Goal: Task Accomplishment & Management: Complete application form

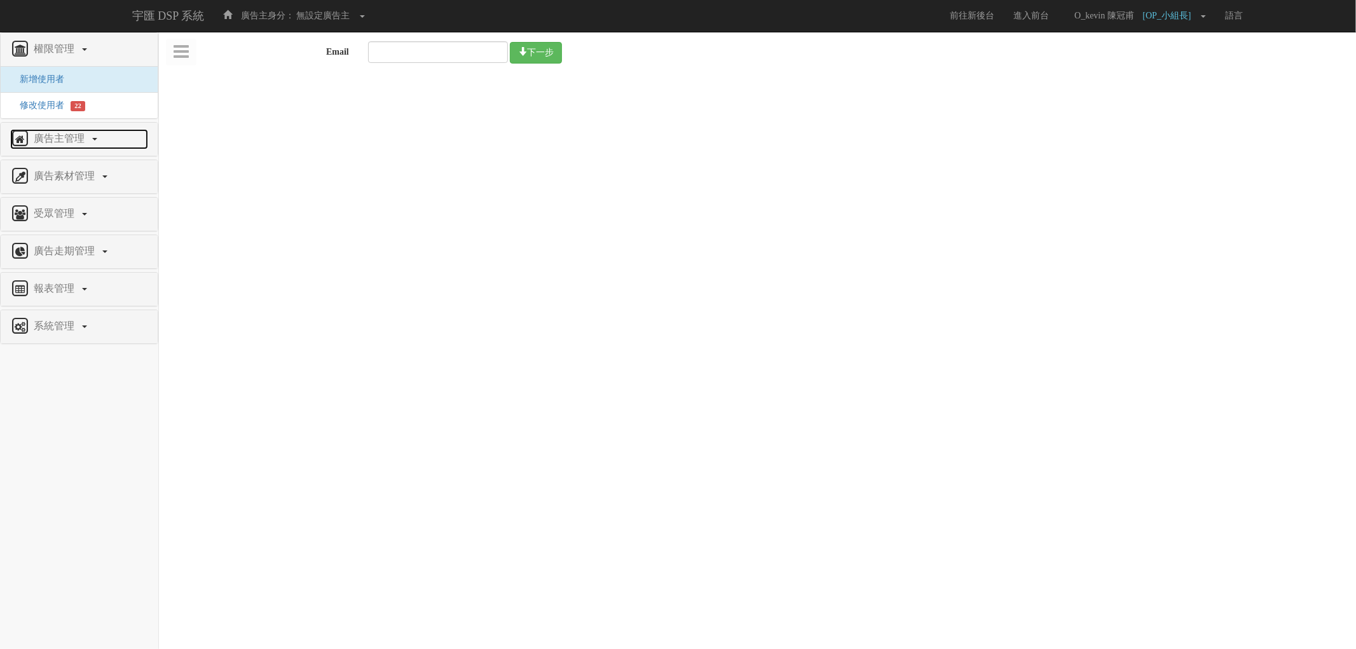
click at [69, 144] on span "廣告主管理" at bounding box center [61, 138] width 60 height 11
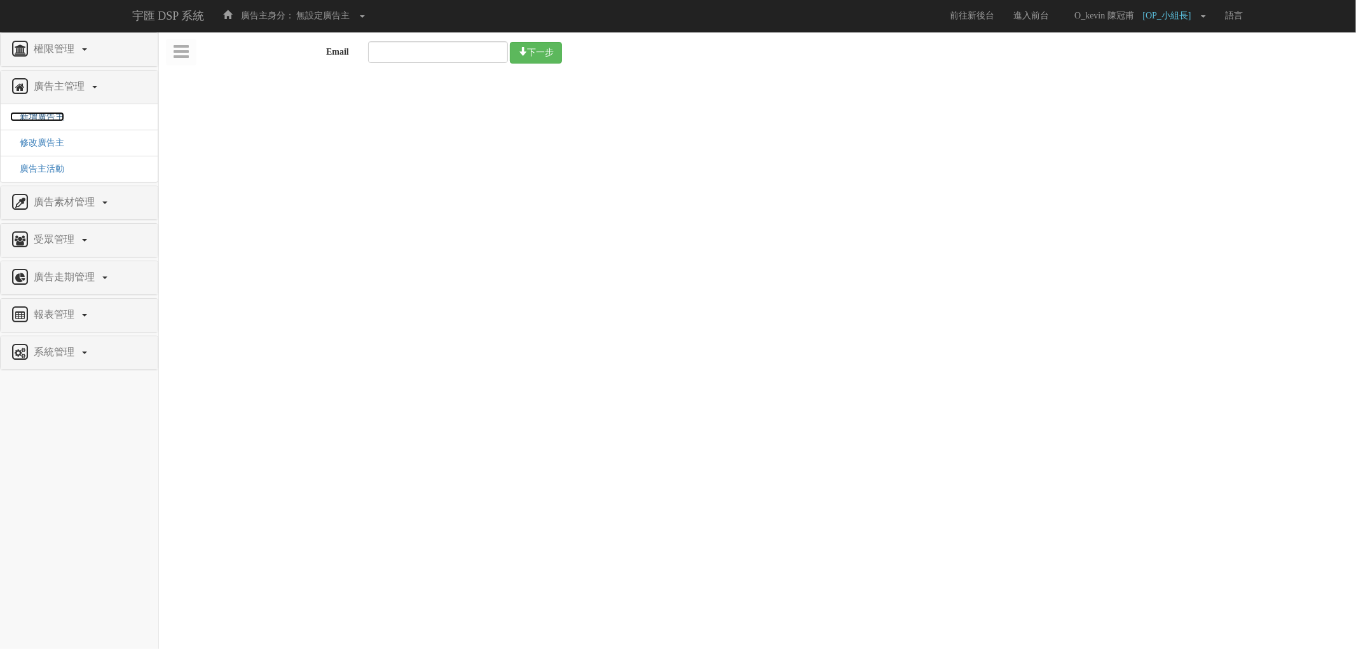
click at [37, 116] on span "新增廣告主" at bounding box center [37, 117] width 54 height 10
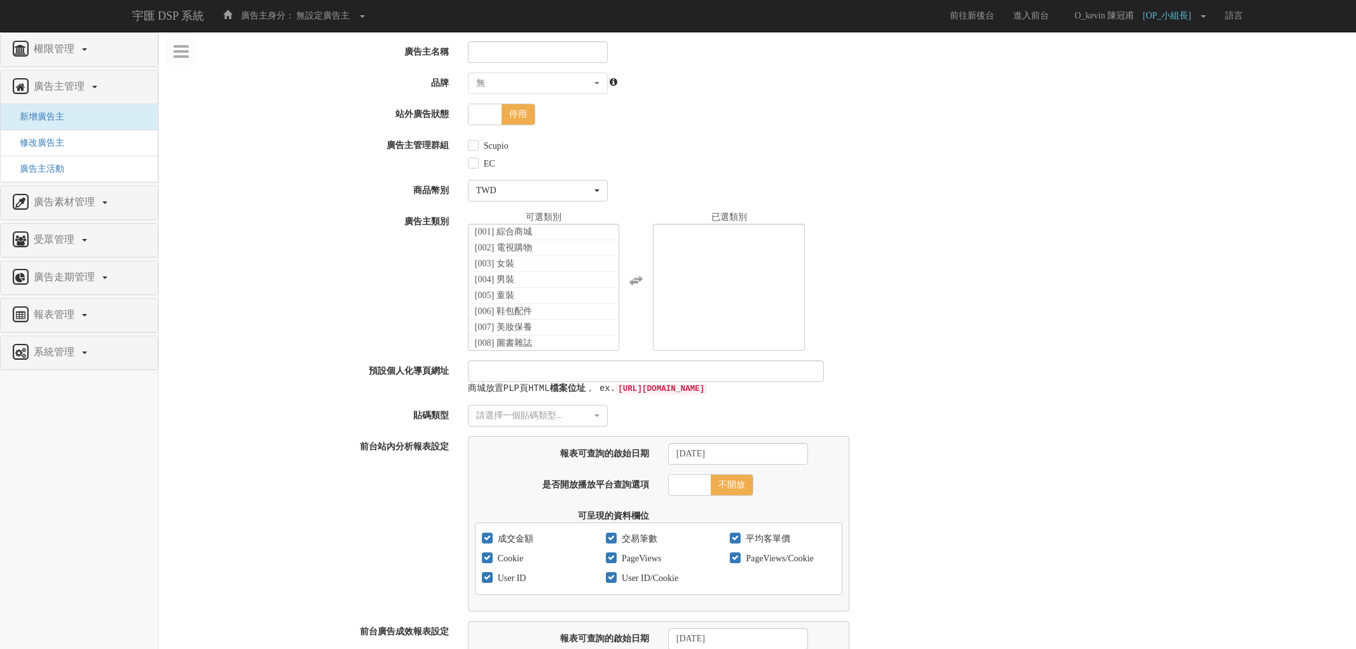
select select
click at [496, 52] on input "廣告主名稱" at bounding box center [535, 52] width 140 height 22
click at [513, 42] on input "廣告主名稱" at bounding box center [535, 52] width 140 height 22
type input "q"
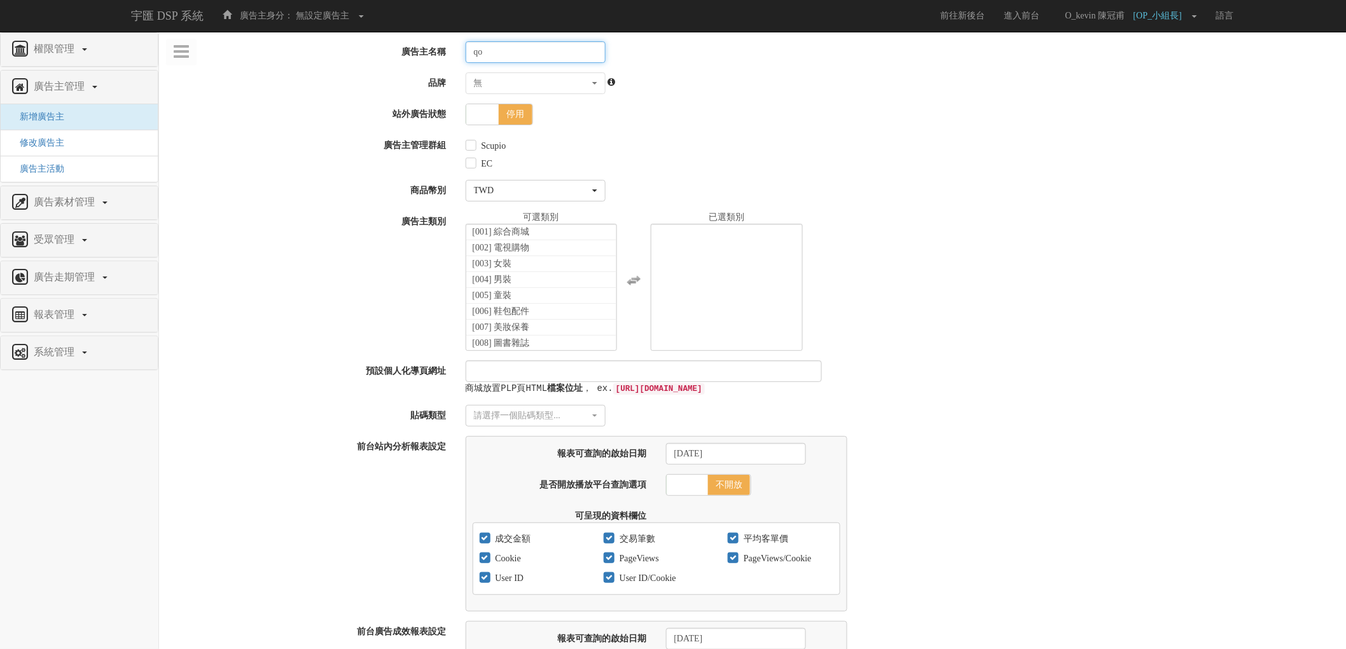
type input "q"
click at [553, 52] on input "沛提沛提酒吧_" at bounding box center [535, 52] width 140 height 22
paste input "超吉星"
type input "沛提沛提酒吧_超吉星"
click at [478, 142] on label "Scupio" at bounding box center [492, 146] width 28 height 13
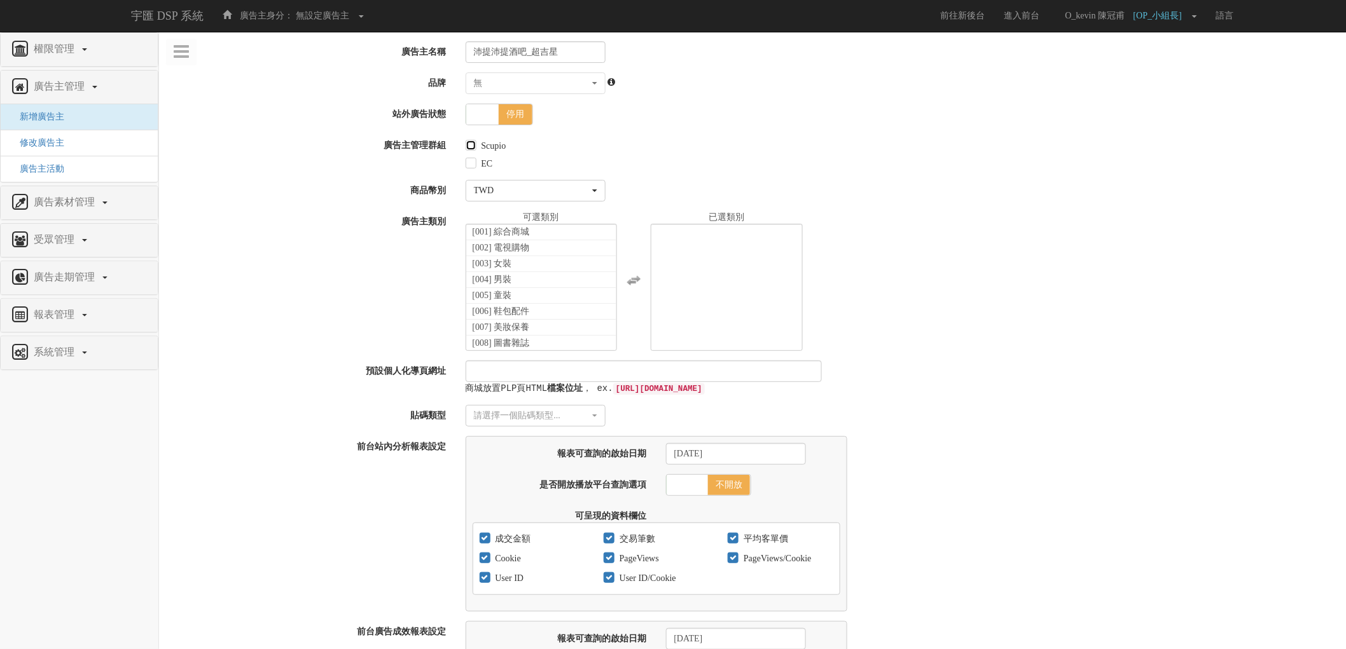
click at [474, 142] on input "Scupio" at bounding box center [469, 146] width 8 height 8
checkbox input "true"
click at [472, 163] on input "EC" at bounding box center [469, 164] width 8 height 8
click at [480, 165] on label "EC" at bounding box center [485, 164] width 15 height 13
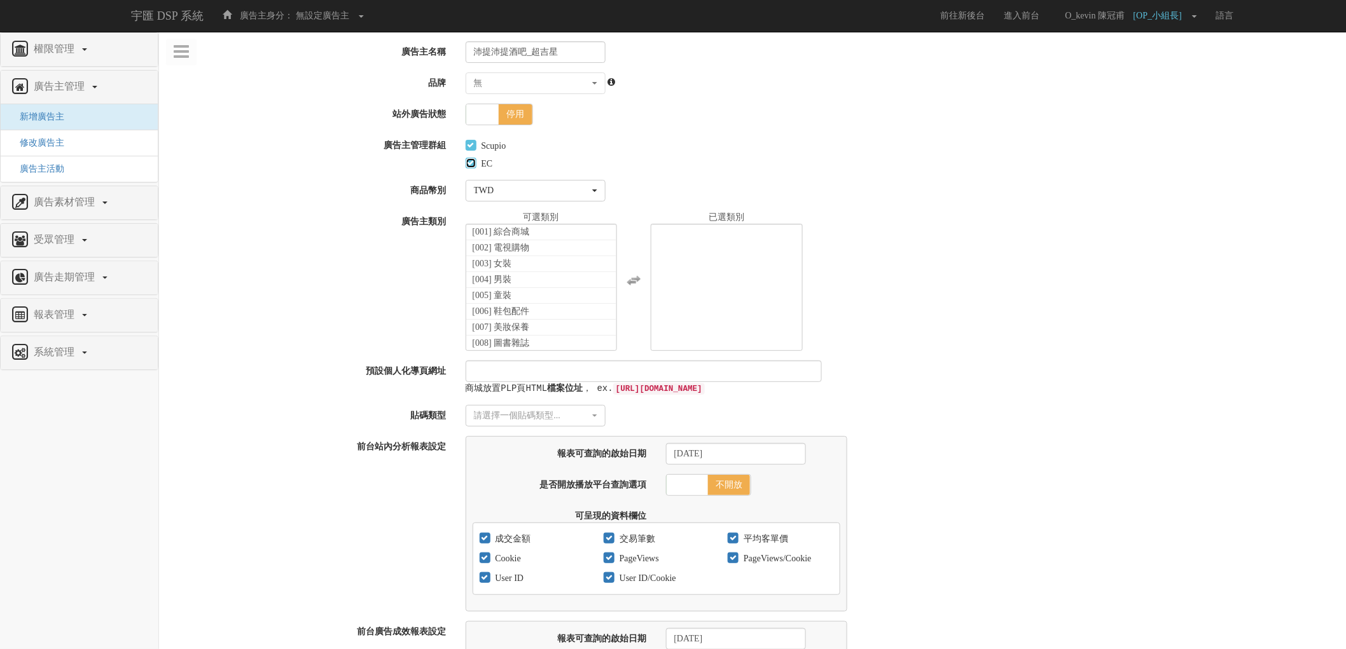
click at [474, 165] on input "EC" at bounding box center [469, 164] width 8 height 8
checkbox input "false"
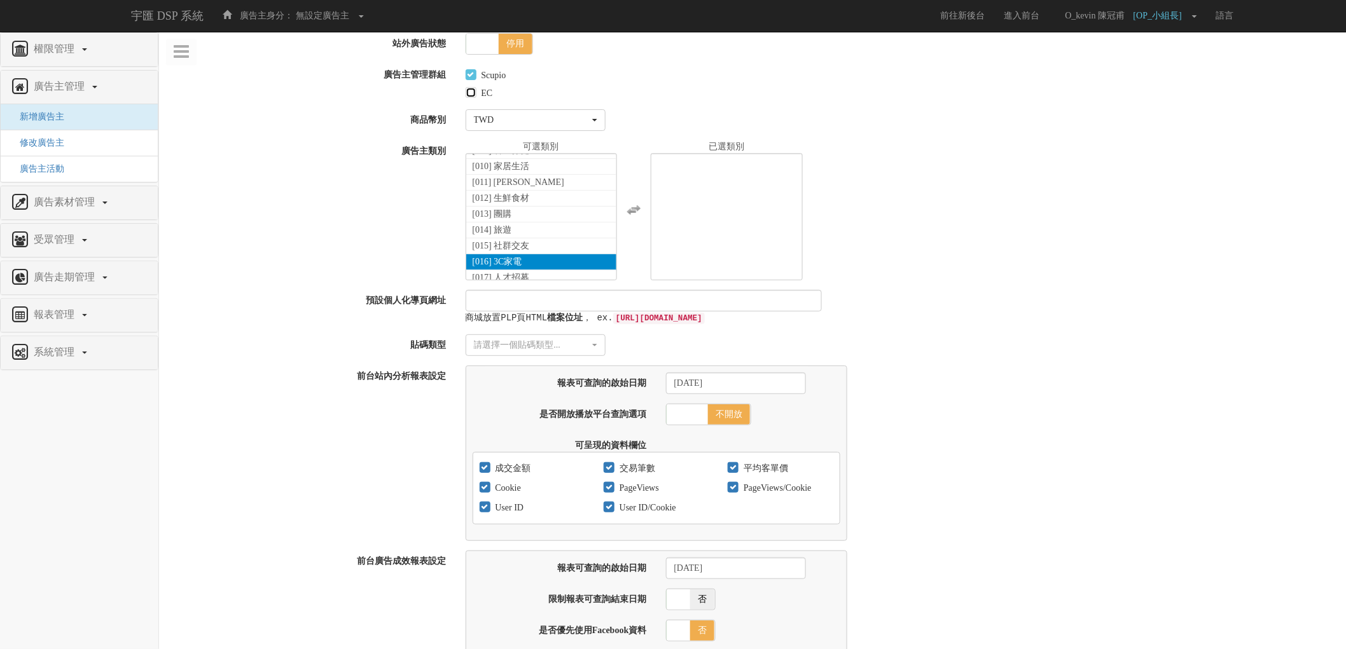
scroll to position [67, 0]
click at [533, 272] on li "[021] 酒類" at bounding box center [541, 272] width 151 height 16
select select "21"
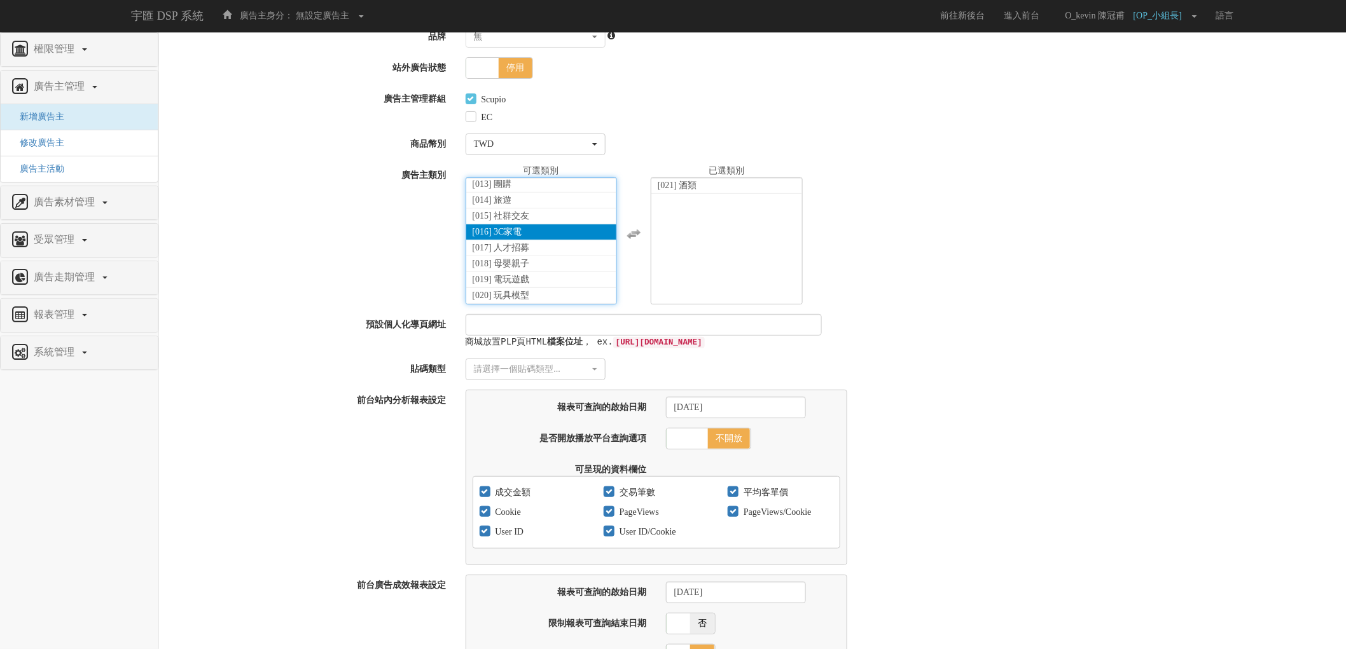
scroll to position [71, 0]
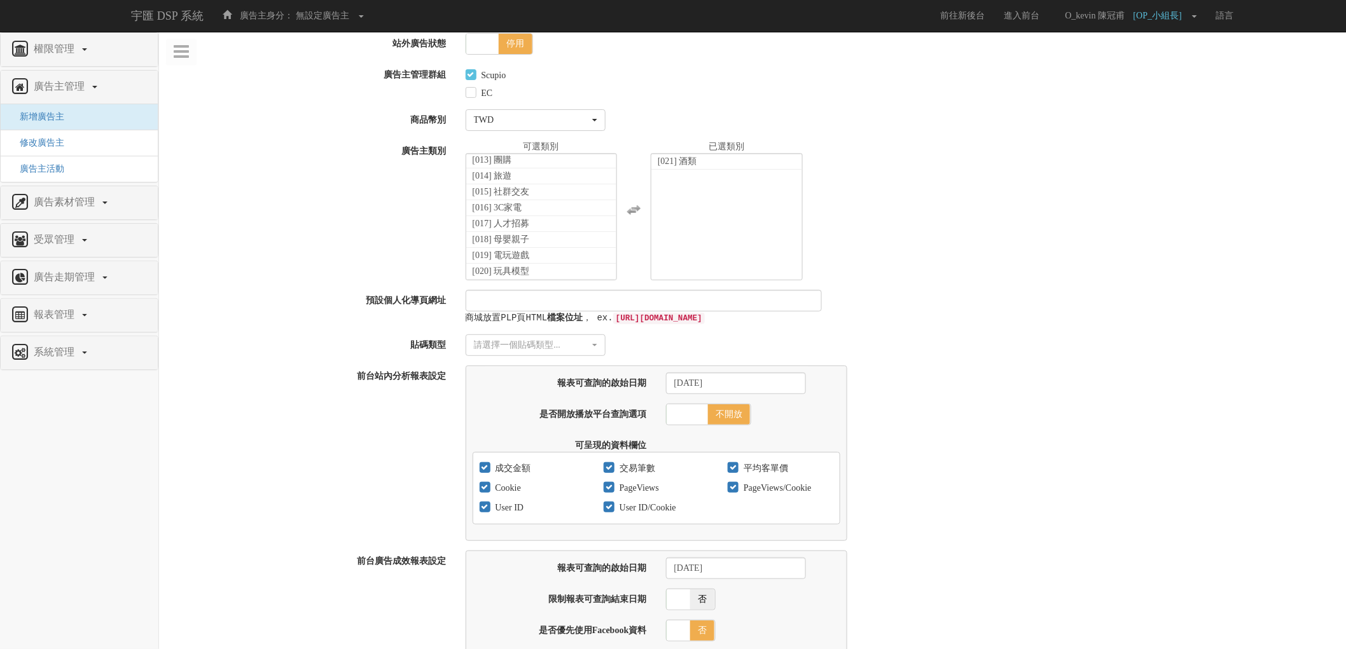
click at [356, 254] on div "廣告主類別 [001] 綜合商城 [002] 電視購物 [003] 女裝 [004] 男裝 [005] 童裝 [006] 鞋包配件 [007] 美妝保養 [0…" at bounding box center [752, 211] width 1187 height 140
click at [561, 350] on div "請選擇一個貼碼類型..." at bounding box center [532, 345] width 116 height 13
click at [528, 389] on link "傳統貼碼" at bounding box center [535, 386] width 139 height 17
select select "Traditional_Complicate"
click at [975, 334] on form "廣告主名稱 沛提沛提酒吧_超吉星 品牌 無 家樂福 Bridgewell 三多 灣仔碼頭 天地合補 ROASTA 統一麥香 春風 特福 統一滿漢香腸&博客火腿…" at bounding box center [752, 604] width 1167 height 1266
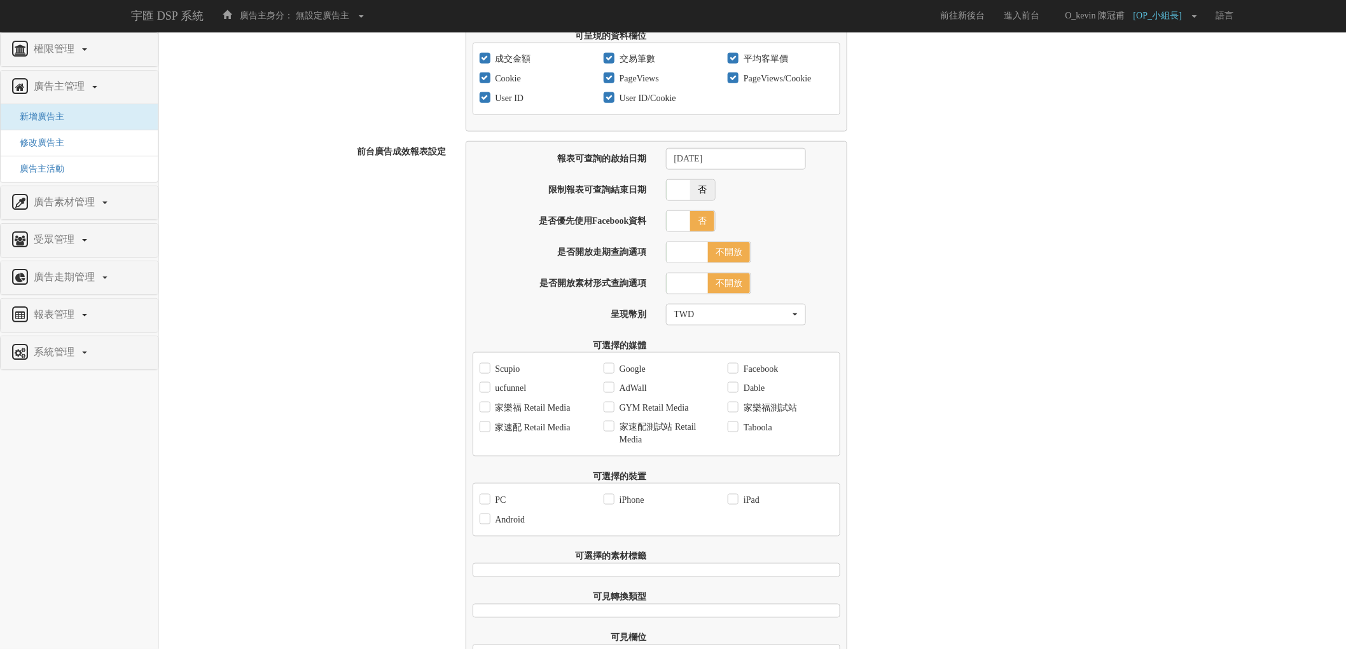
scroll to position [565, 0]
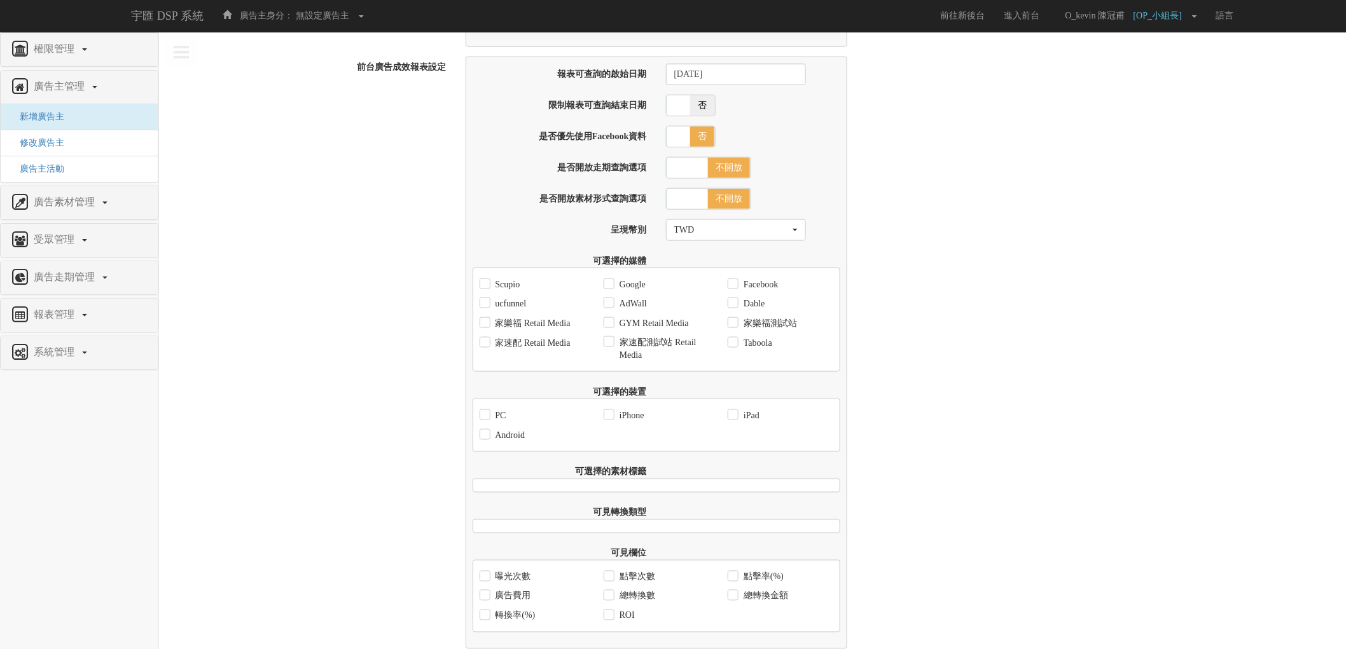
click at [504, 287] on label "Scupio" at bounding box center [506, 285] width 28 height 13
click at [488, 287] on input "Scupio" at bounding box center [483, 284] width 8 height 8
checkbox input "true"
click at [505, 301] on div "ucfunnel" at bounding box center [502, 304] width 47 height 20
click at [518, 308] on label "ucfunnel" at bounding box center [509, 304] width 34 height 13
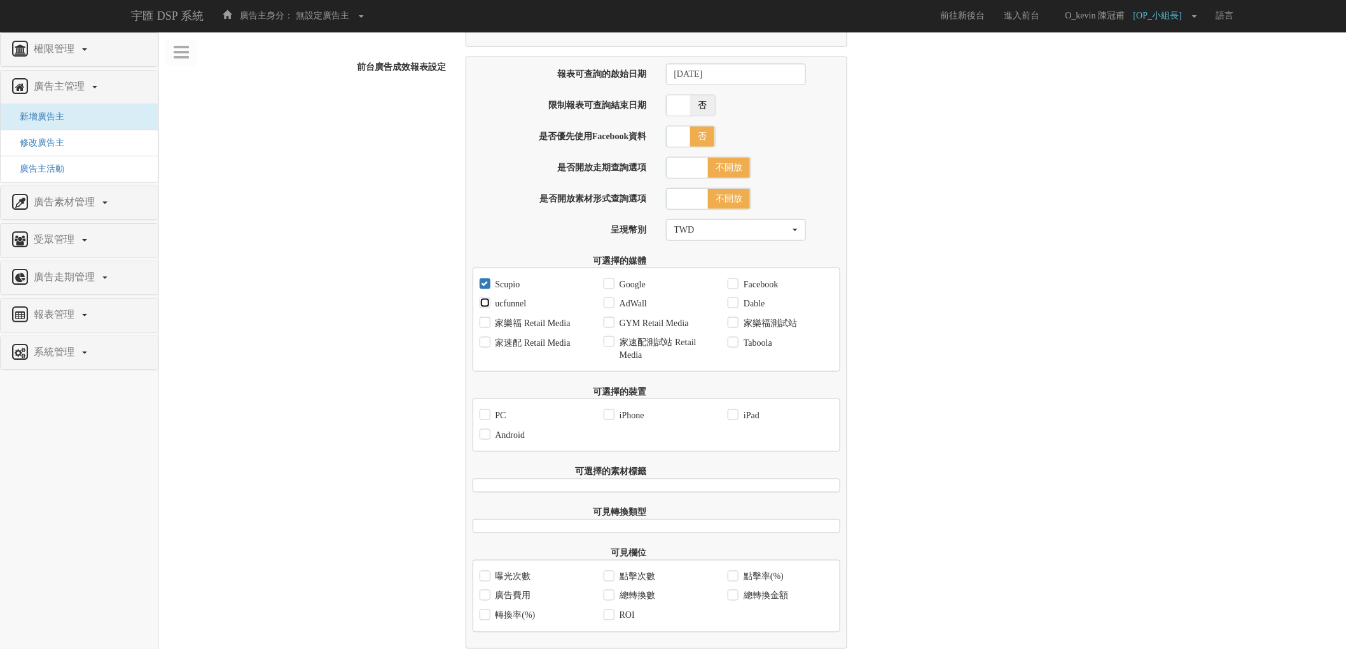
click at [488, 308] on input "ucfunnel" at bounding box center [483, 304] width 8 height 8
checkbox input "true"
click at [605, 289] on input "Google" at bounding box center [607, 284] width 8 height 8
checkbox input "true"
click at [769, 289] on label "Facebook" at bounding box center [759, 285] width 38 height 13
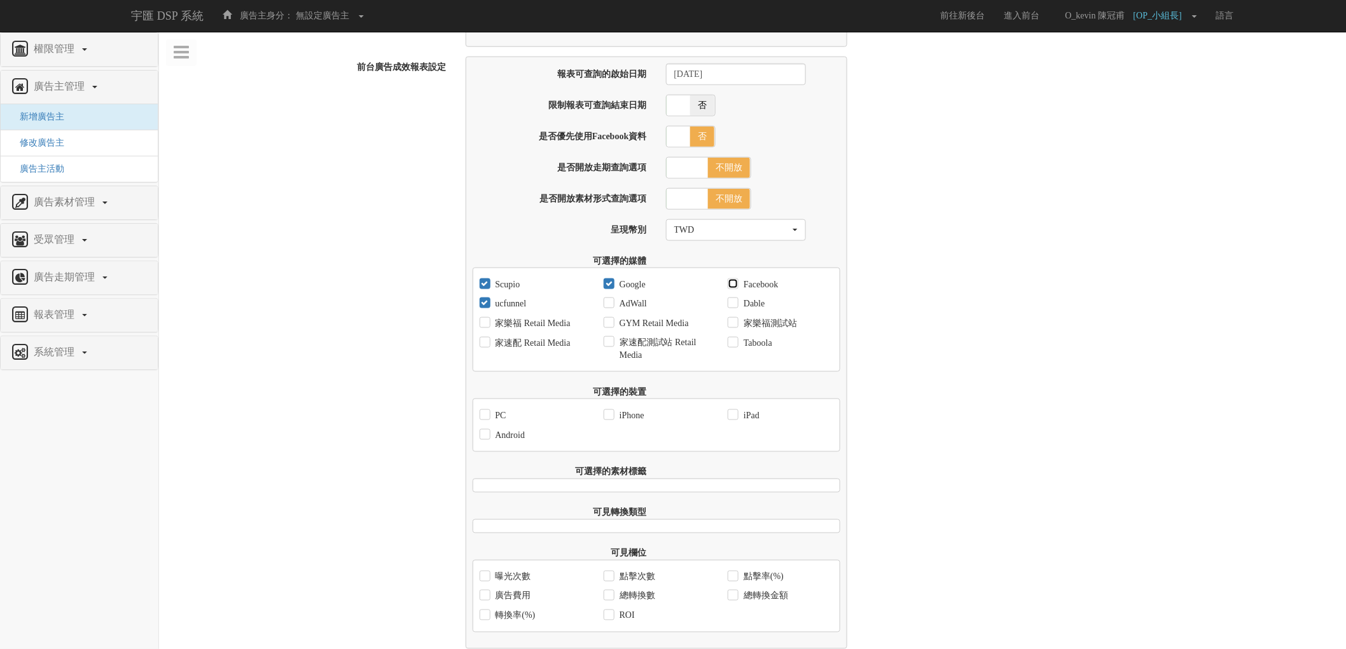
click at [736, 289] on input "Facebook" at bounding box center [731, 284] width 8 height 8
click at [767, 291] on label "Facebook" at bounding box center [759, 285] width 38 height 13
click at [736, 289] on input "Facebook" at bounding box center [731, 284] width 8 height 8
checkbox input "false"
click at [764, 308] on label "Dable" at bounding box center [752, 304] width 24 height 13
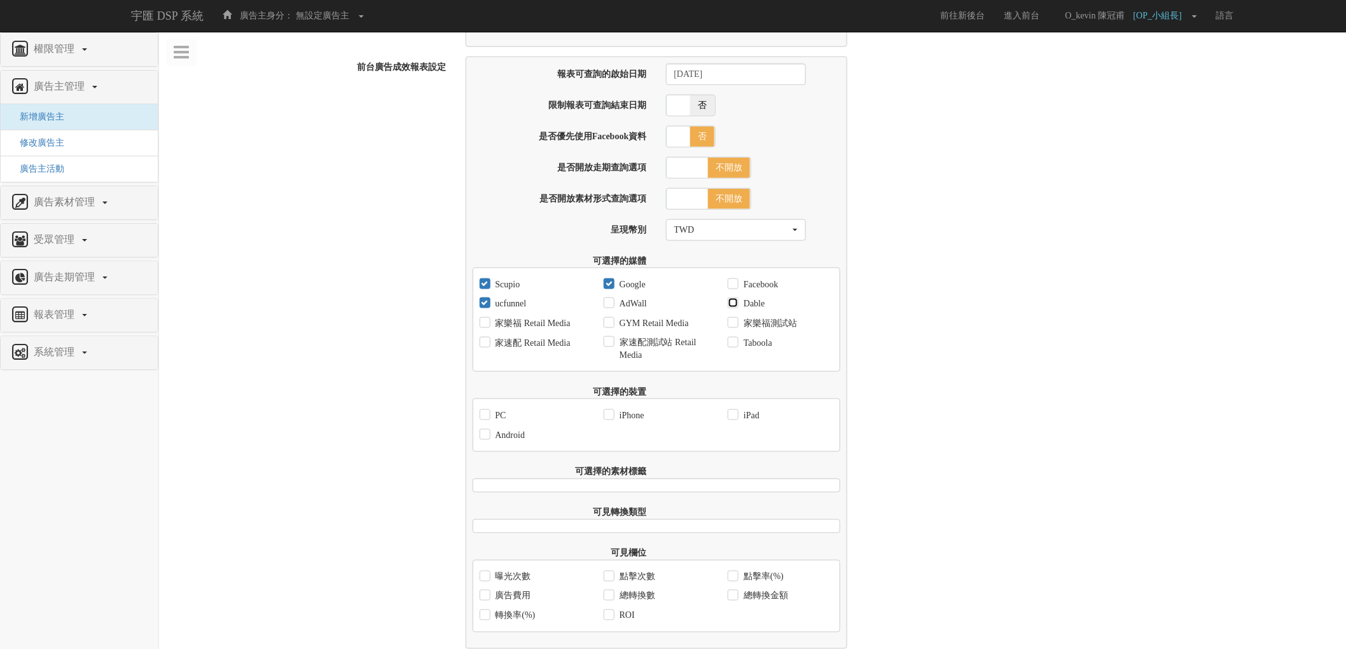
click at [736, 308] on input "Dable" at bounding box center [731, 304] width 8 height 8
checkbox input "true"
click at [767, 291] on label "Facebook" at bounding box center [759, 285] width 38 height 13
click at [736, 289] on input "Facebook" at bounding box center [731, 284] width 8 height 8
checkbox input "true"
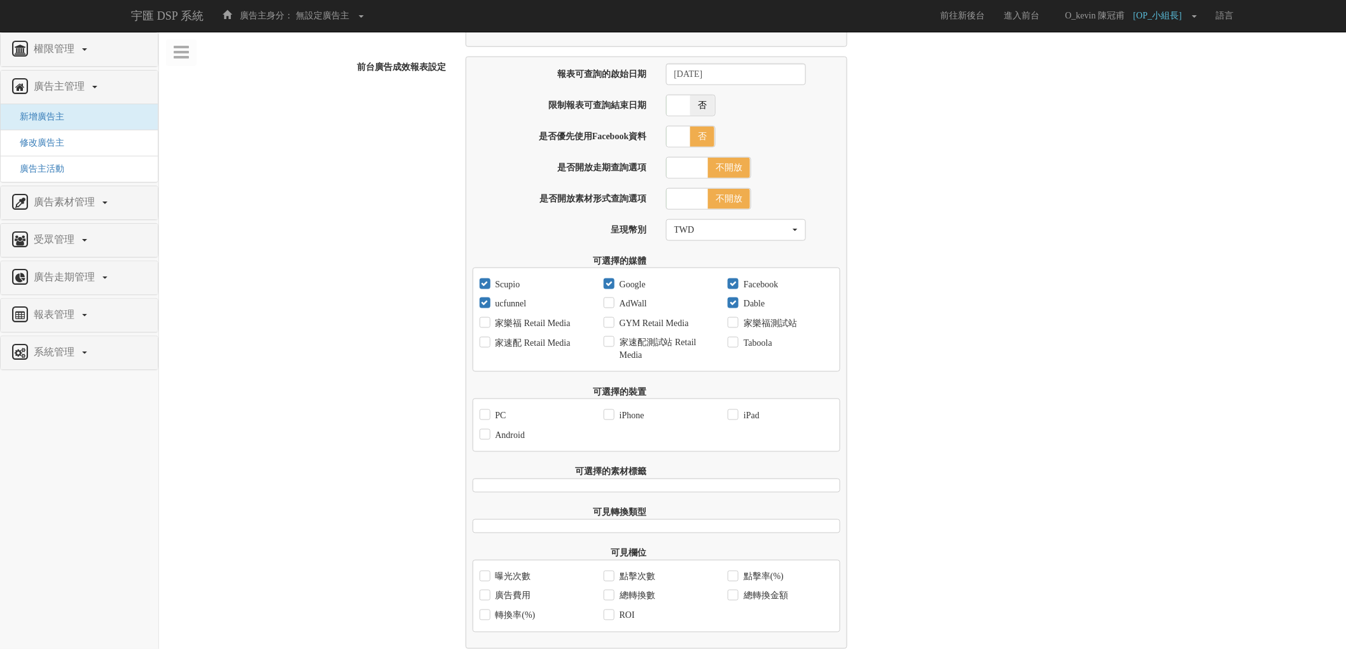
click at [619, 308] on label "AdWall" at bounding box center [631, 304] width 31 height 13
click at [612, 308] on input "AdWall" at bounding box center [607, 304] width 8 height 8
checkbox input "true"
click at [769, 350] on label "Taboola" at bounding box center [756, 343] width 32 height 13
click at [736, 347] on input "Taboola" at bounding box center [731, 343] width 8 height 8
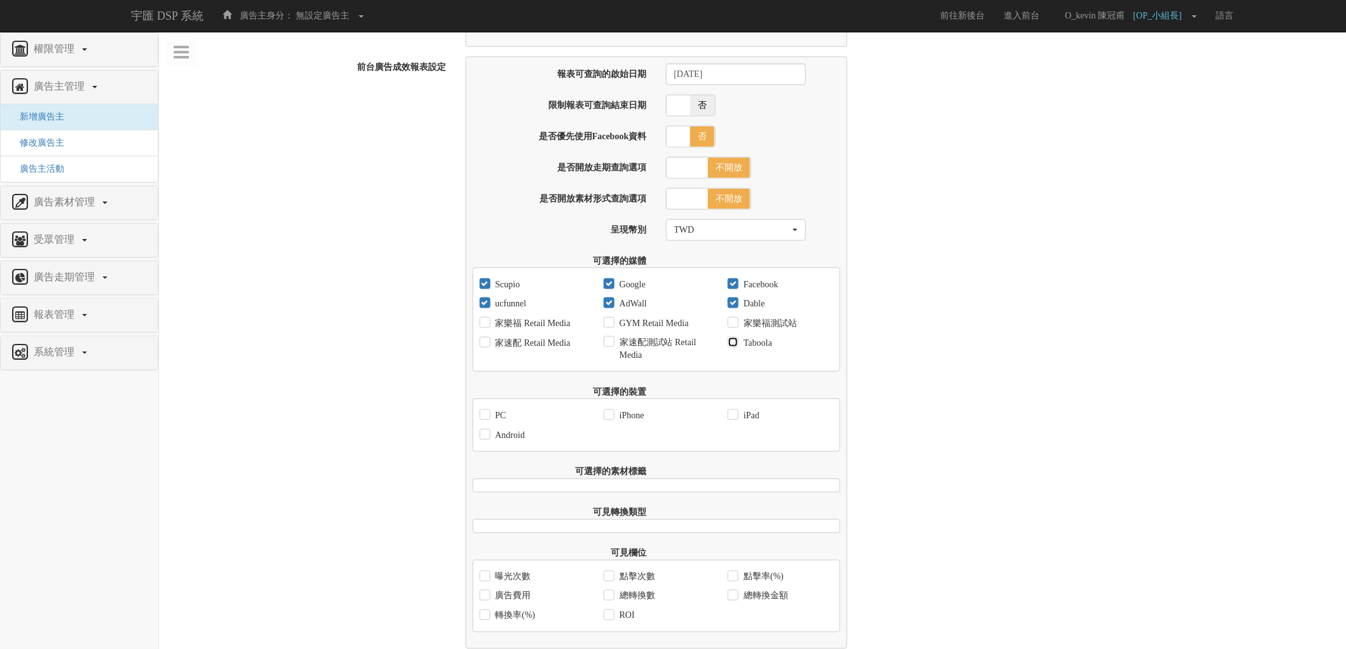
checkbox input "true"
click at [483, 420] on input "PC" at bounding box center [483, 415] width 8 height 8
checkbox input "true"
click at [485, 439] on input "Android" at bounding box center [483, 435] width 8 height 8
checkbox input "true"
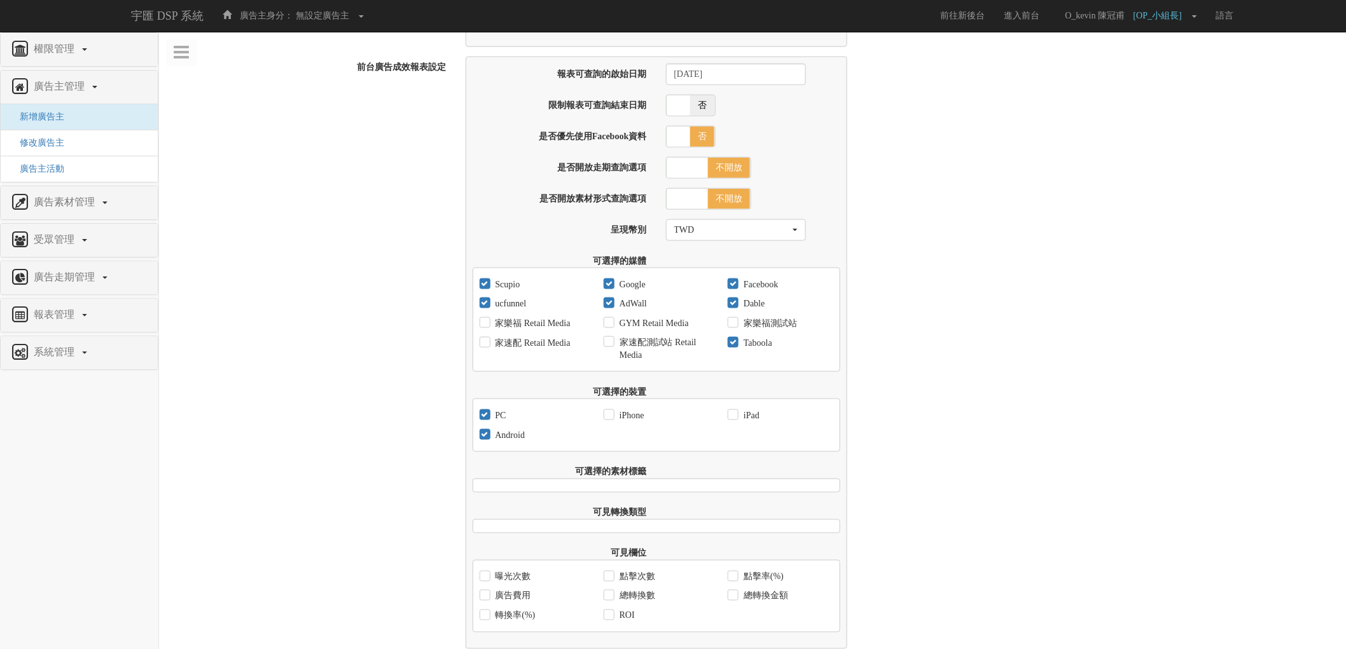
click at [630, 420] on label "iPhone" at bounding box center [630, 416] width 28 height 13
click at [612, 420] on input "iPhone" at bounding box center [607, 415] width 8 height 8
checkbox input "true"
click at [742, 416] on label "iPad" at bounding box center [749, 416] width 19 height 13
click at [736, 416] on input "iPad" at bounding box center [731, 415] width 8 height 8
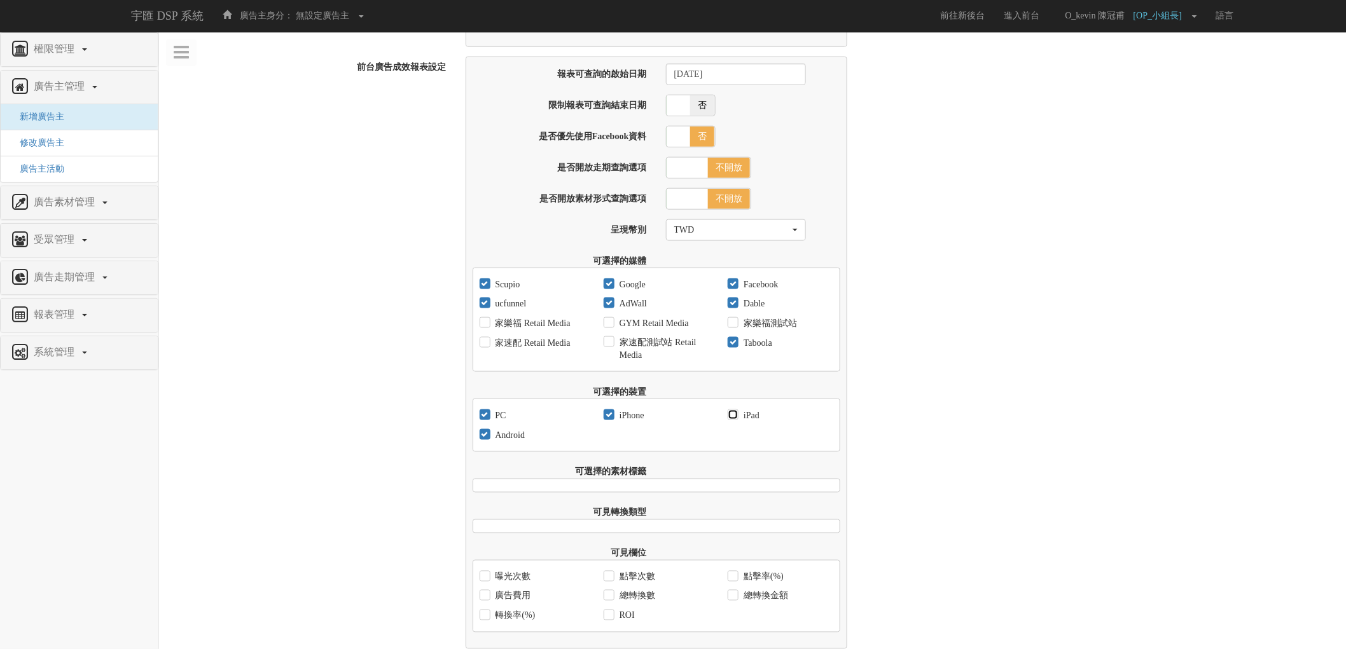
checkbox input "true"
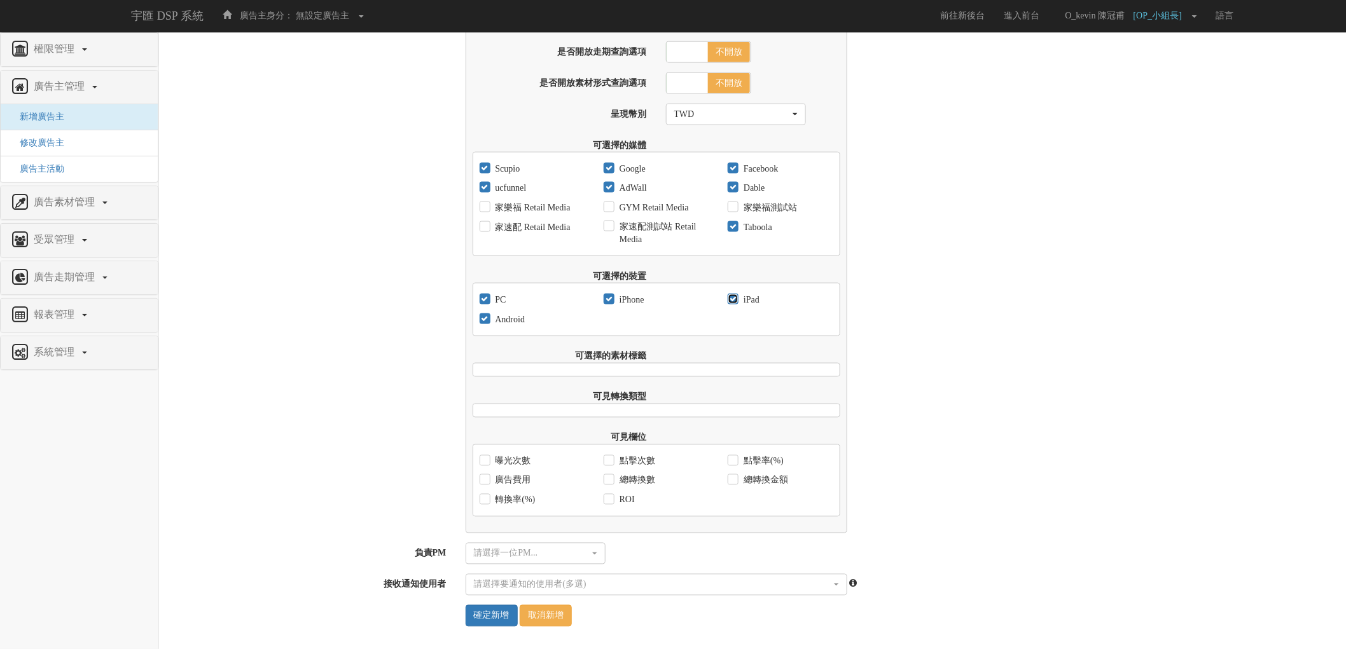
scroll to position [691, 0]
click at [507, 455] on label "曝光次數" at bounding box center [511, 461] width 39 height 13
click at [488, 457] on input "曝光次數" at bounding box center [483, 461] width 8 height 8
checkbox input "true"
click at [517, 482] on label "廣告費用" at bounding box center [511, 480] width 39 height 13
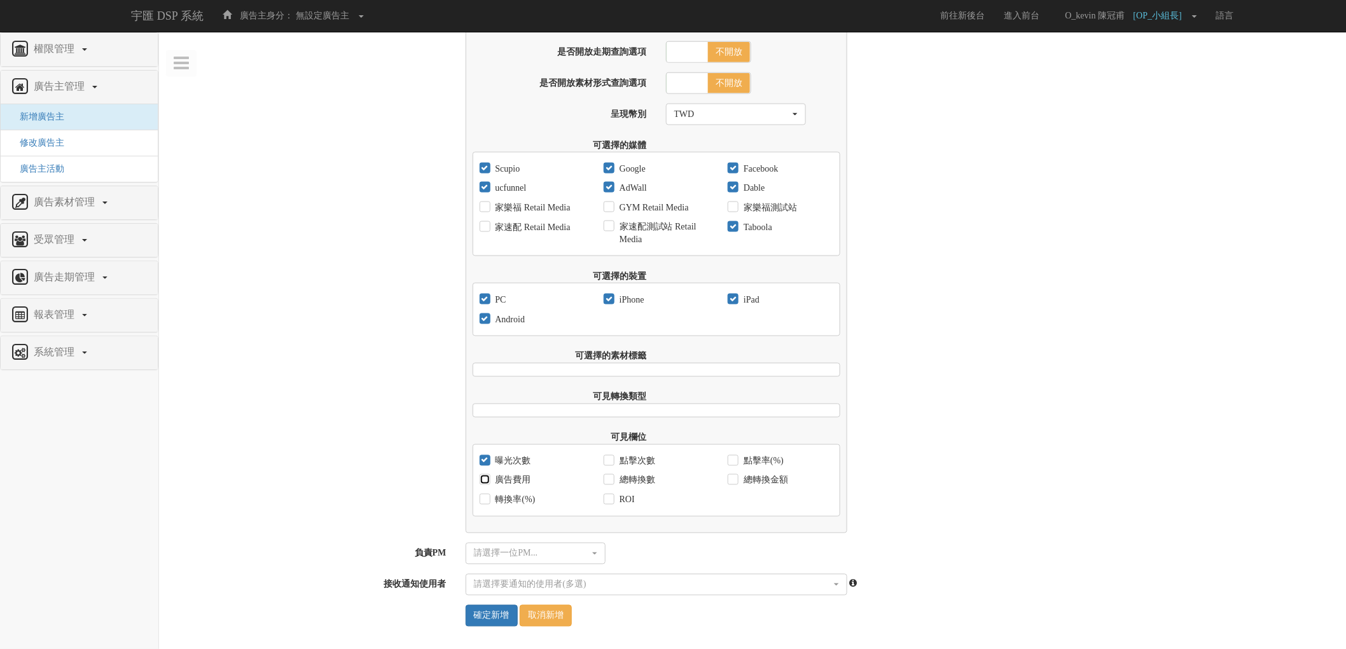
click at [488, 482] on input "廣告費用" at bounding box center [483, 481] width 8 height 8
checkbox input "true"
click at [509, 502] on label "轉換率(%)" at bounding box center [513, 500] width 43 height 13
click at [488, 502] on input "轉換率(%)" at bounding box center [483, 500] width 8 height 8
checkbox input "true"
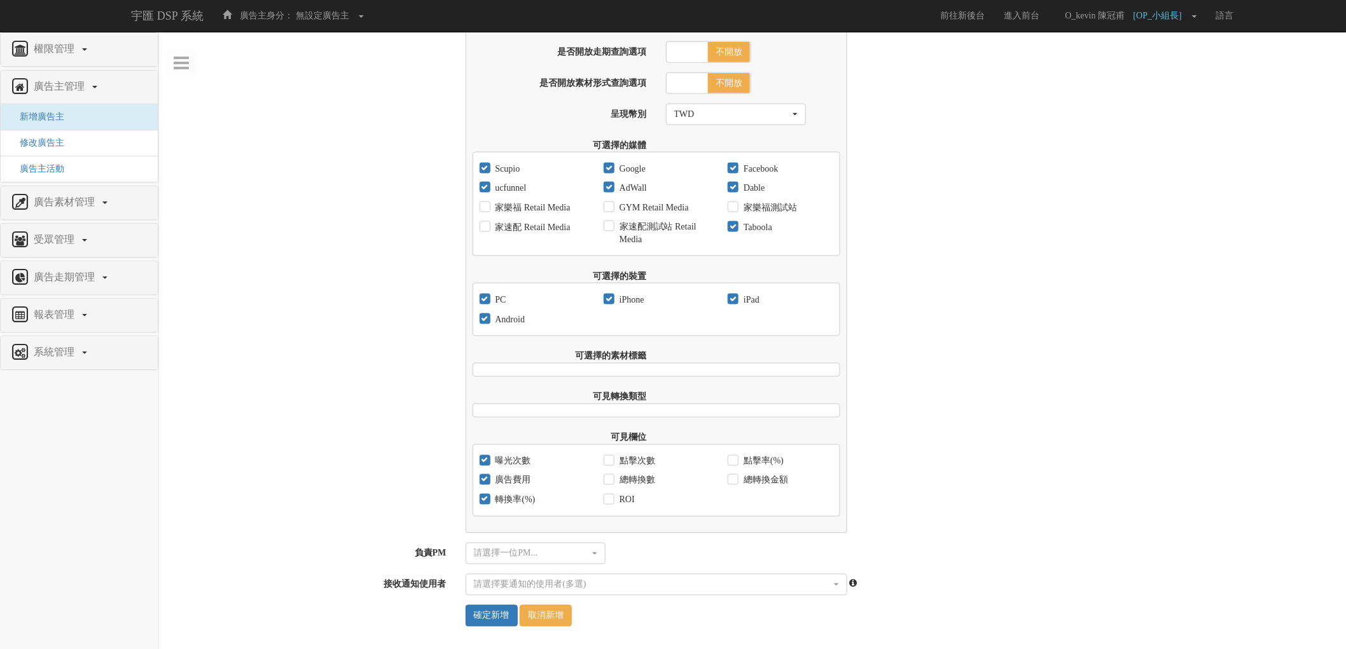
click at [621, 498] on label "ROI" at bounding box center [625, 500] width 18 height 13
click at [612, 498] on input "ROI" at bounding box center [607, 500] width 8 height 8
checkbox input "true"
click at [625, 478] on label "總轉換數" at bounding box center [635, 480] width 39 height 13
click at [612, 478] on input "總轉換數" at bounding box center [607, 481] width 8 height 8
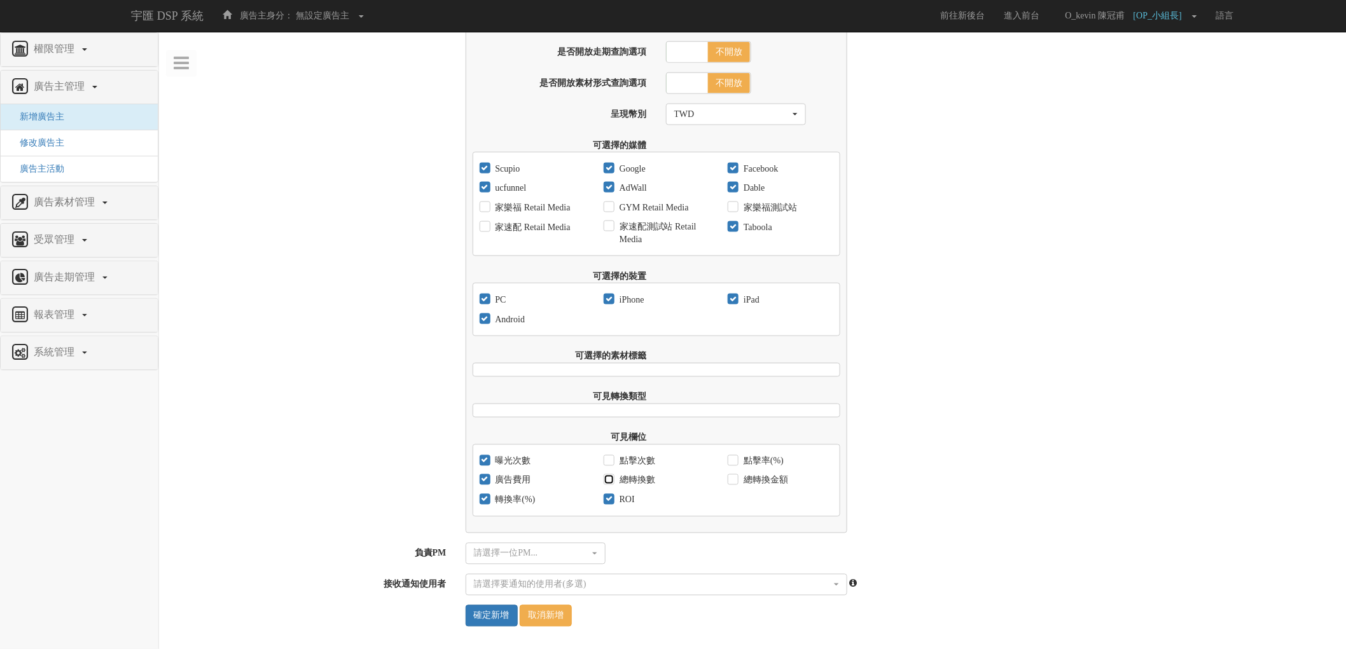
checkbox input "true"
click at [630, 452] on div "點擊次數" at bounding box center [629, 461] width 52 height 20
click at [619, 460] on label "點擊次數" at bounding box center [635, 461] width 39 height 13
click at [612, 460] on input "點擊次數" at bounding box center [607, 461] width 8 height 8
checkbox input "true"
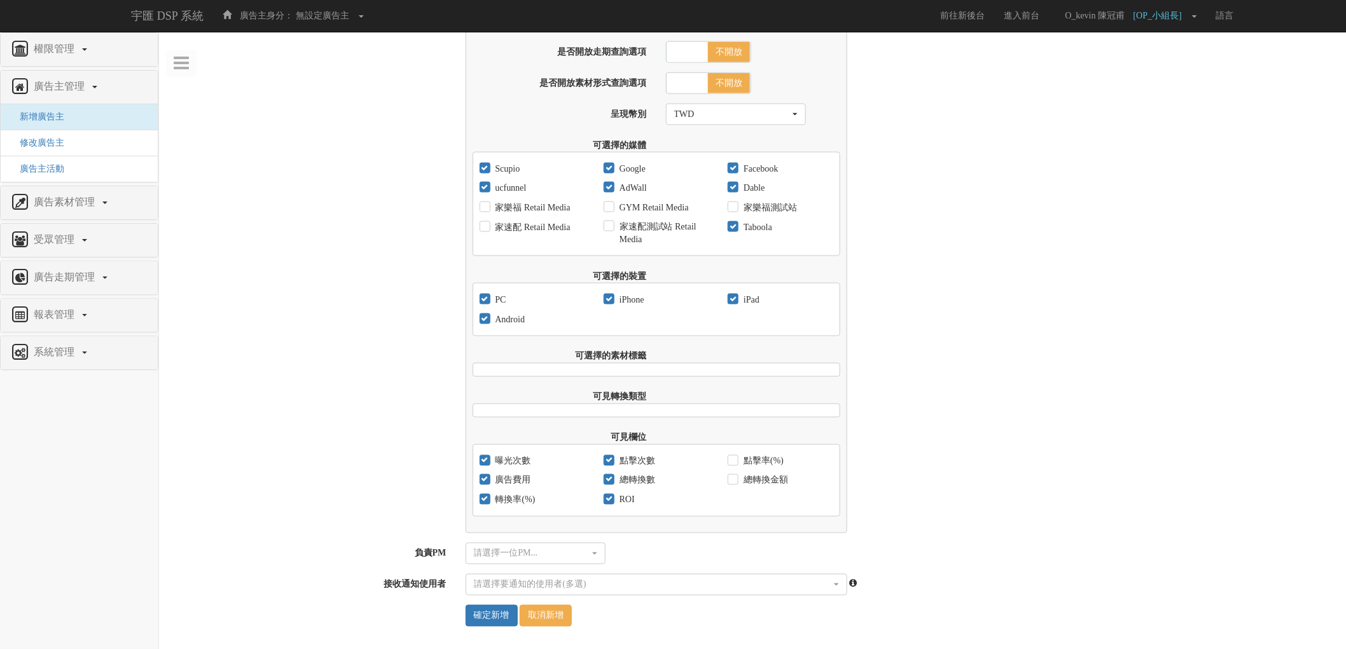
click at [757, 464] on label "點擊率(%)" at bounding box center [761, 461] width 43 height 13
click at [736, 464] on input "點擊率(%)" at bounding box center [731, 461] width 8 height 8
checkbox input "true"
click at [758, 482] on label "總轉換金額" at bounding box center [764, 480] width 48 height 13
click at [736, 482] on input "總轉換金額" at bounding box center [731, 481] width 8 height 8
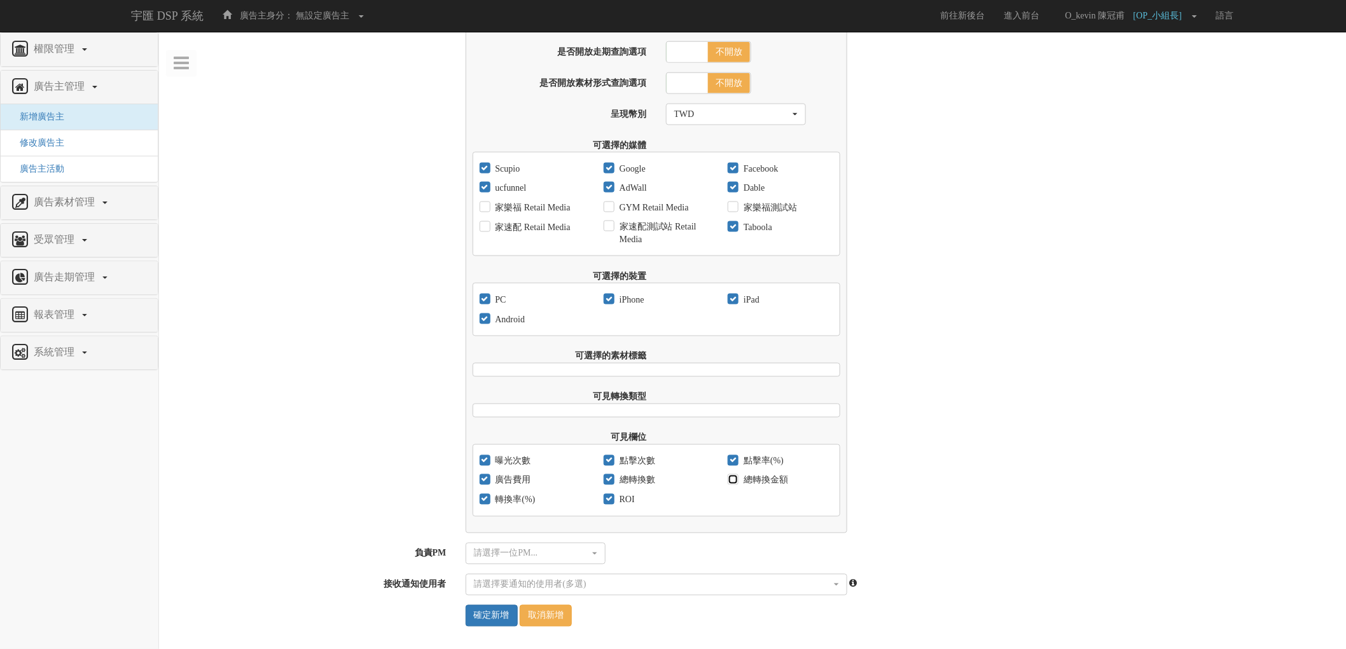
checkbox input "true"
click at [536, 560] on div "請選擇一位PM..." at bounding box center [532, 553] width 116 height 13
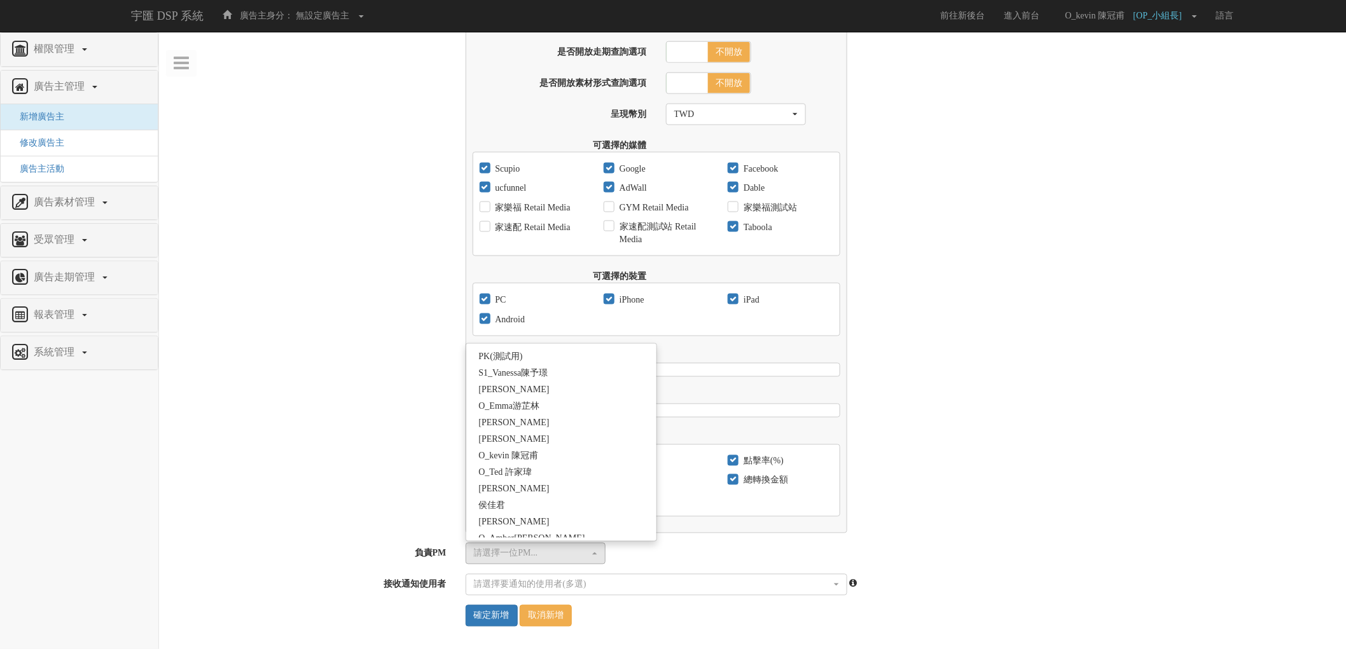
scroll to position [565, 0]
click at [561, 389] on link "O_kevin 陳冠甫" at bounding box center [561, 386] width 191 height 17
select select "4370cfb7-bc11-4f13-8f82-c305b7b35942"
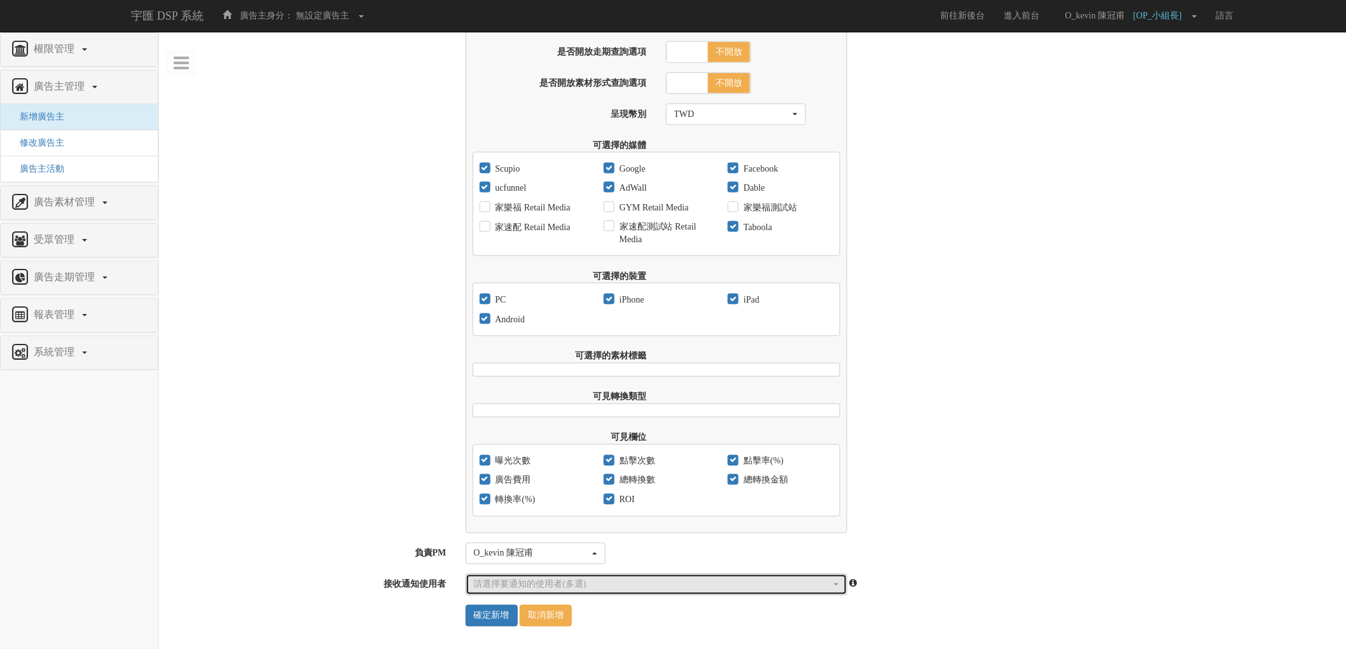
click at [596, 579] on div "請選擇要通知的使用者(多選)" at bounding box center [652, 585] width 357 height 13
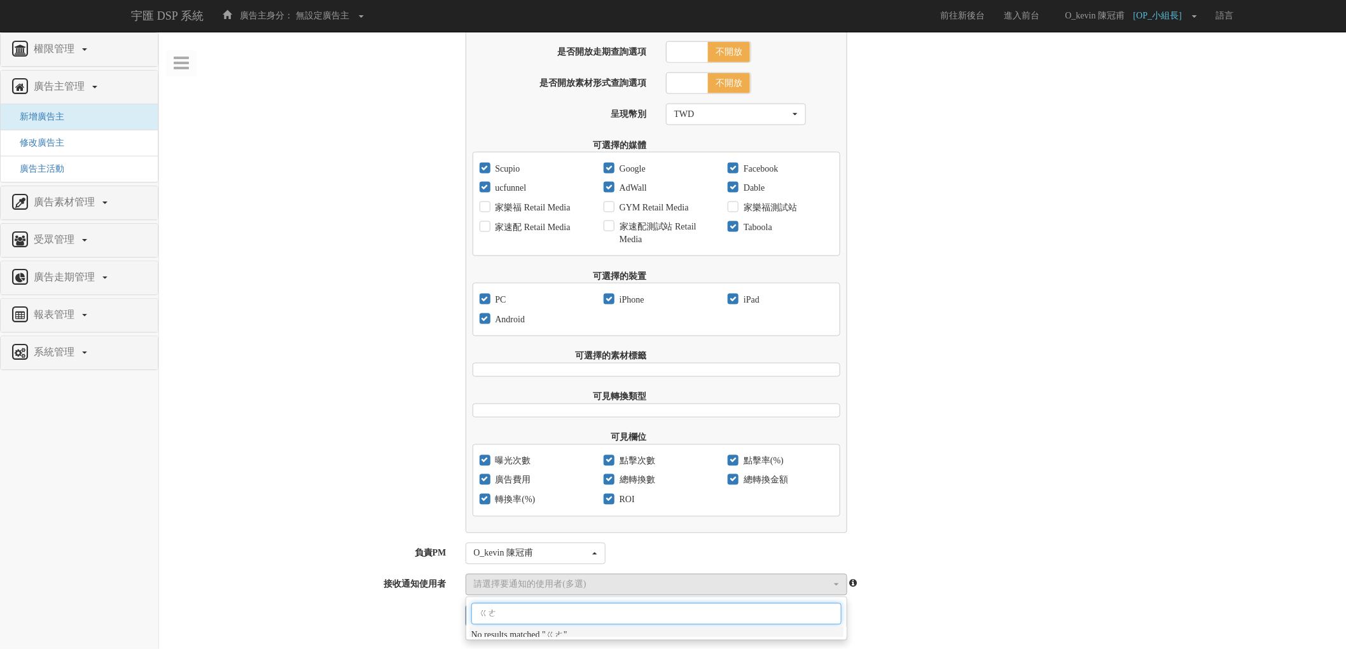
type input "ㄍ"
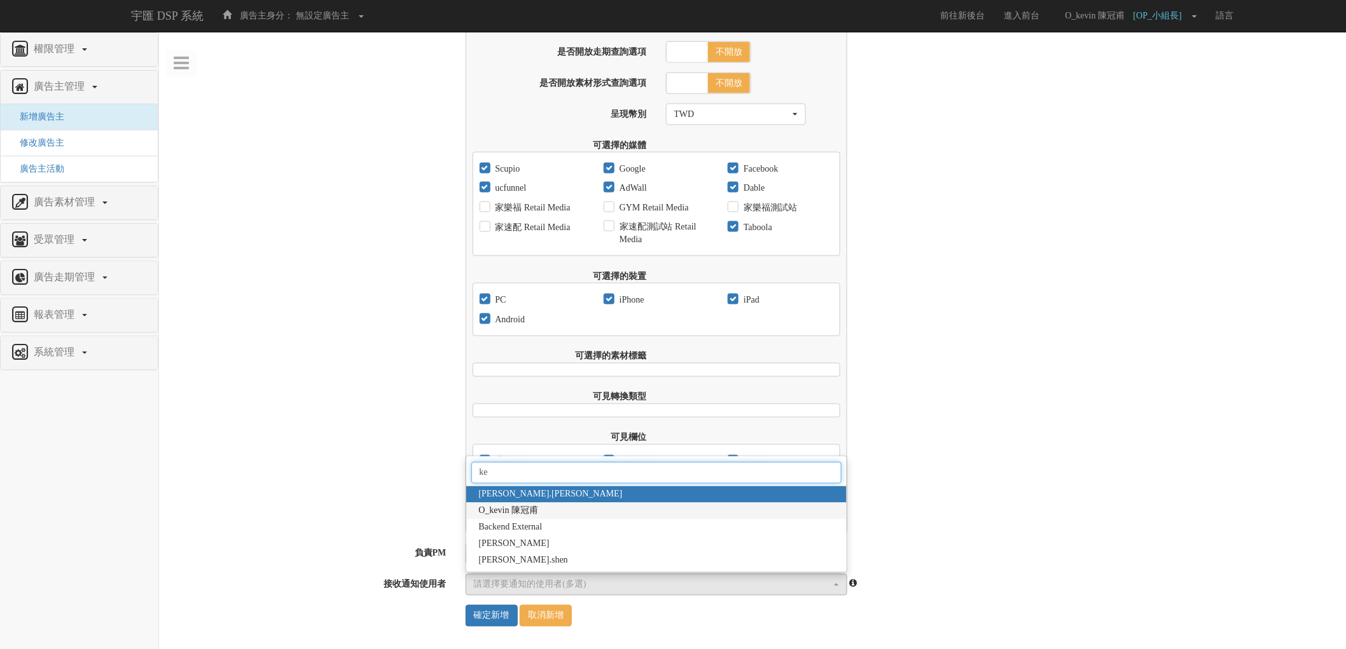
type input "ke"
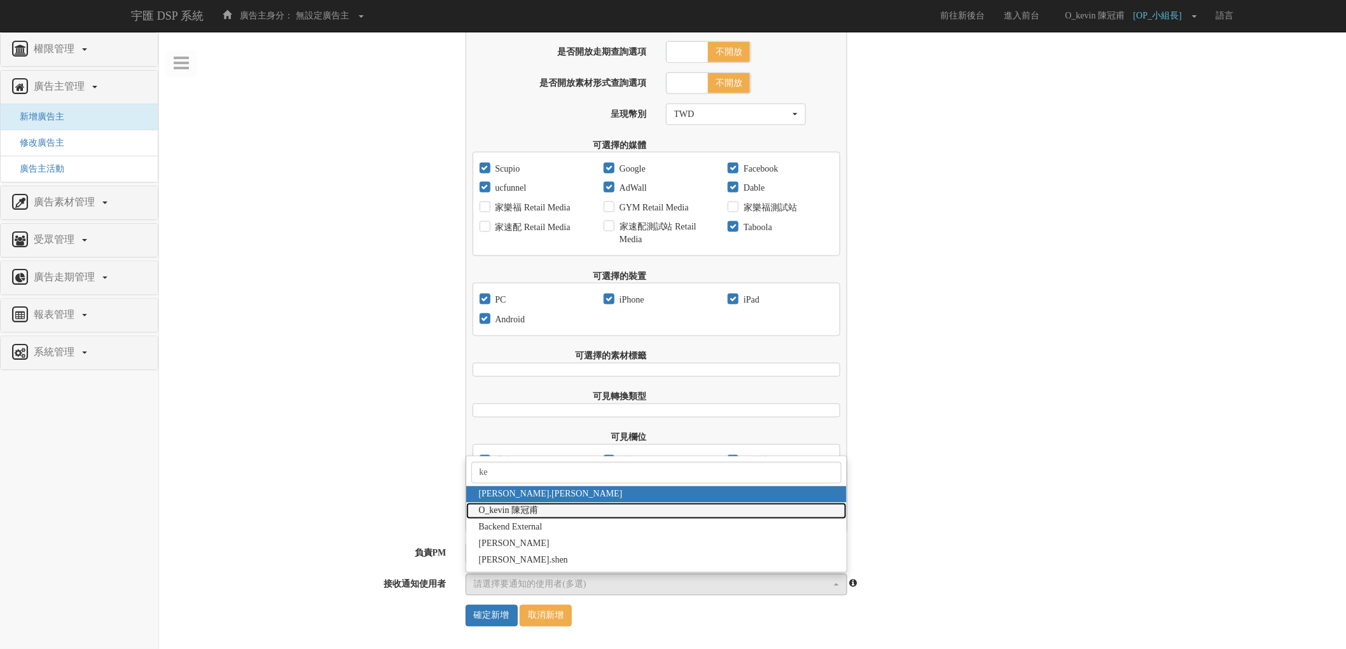
click at [618, 515] on link "O_kevin 陳冠甫" at bounding box center [656, 511] width 380 height 17
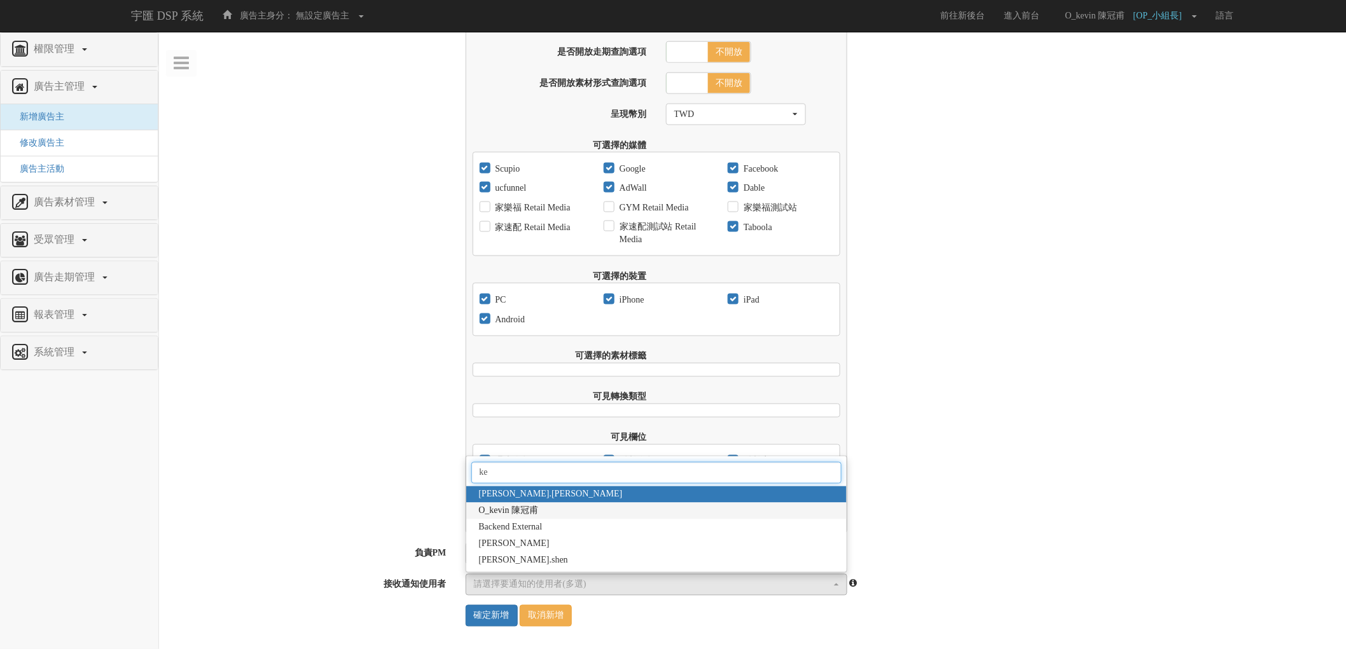
select select "4370cfb7-bc11-4f13-8f82-c305b7b35942"
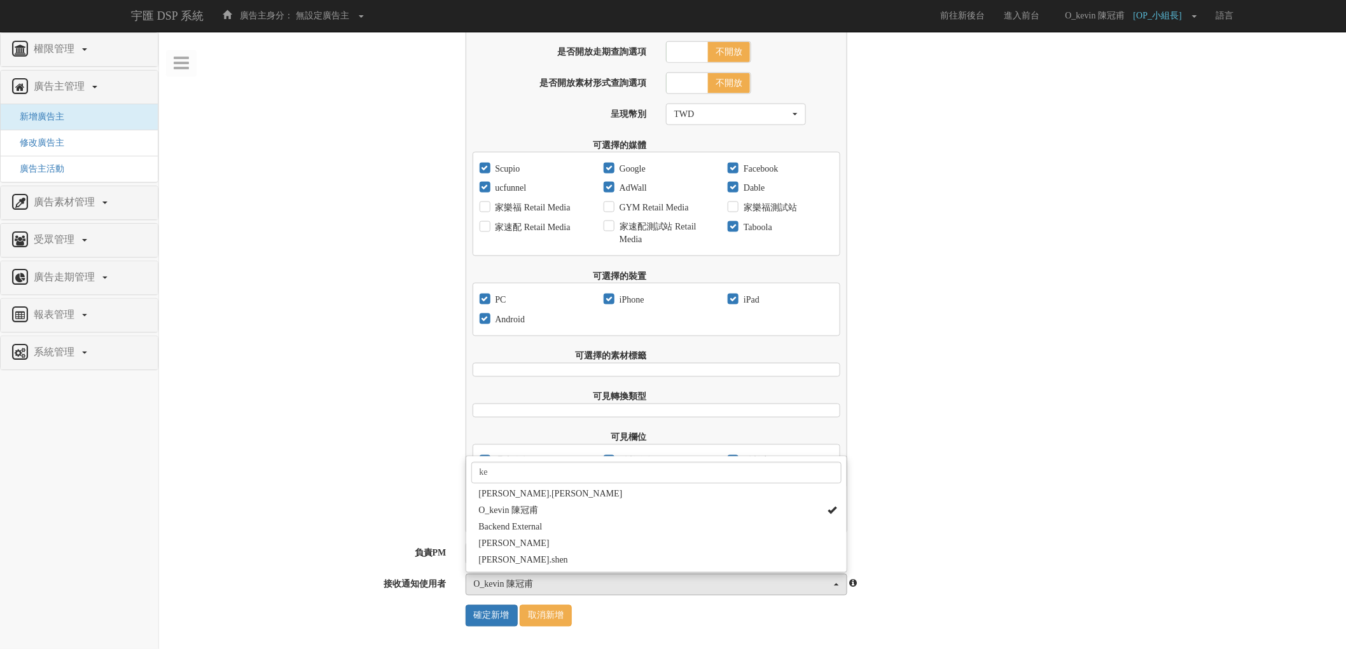
click at [315, 474] on div "前台廣告成效報表設定 報表可查詢的啟始日期 2017-09-01 限制報表可查詢結束日期 是 否 報表可查詢的結束日期 是否優先使用Facebook資料 是 …" at bounding box center [752, 237] width 1187 height 593
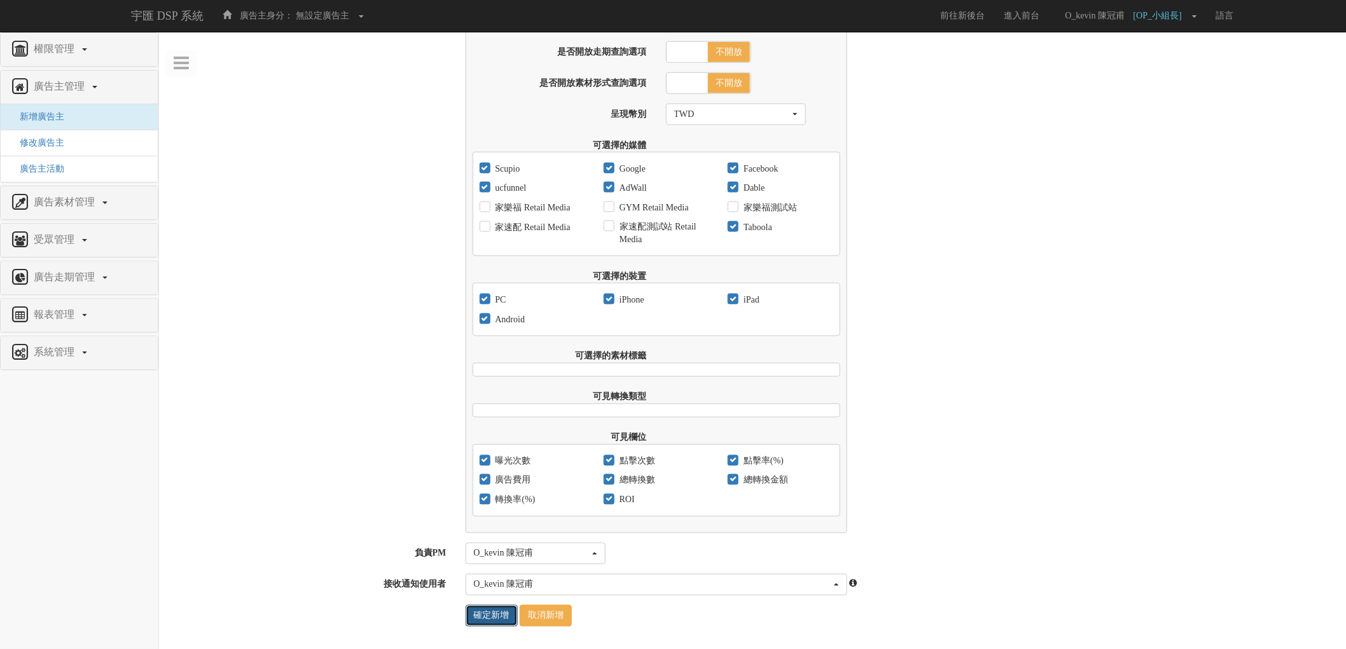
click at [477, 612] on input "確定新增" at bounding box center [491, 616] width 52 height 22
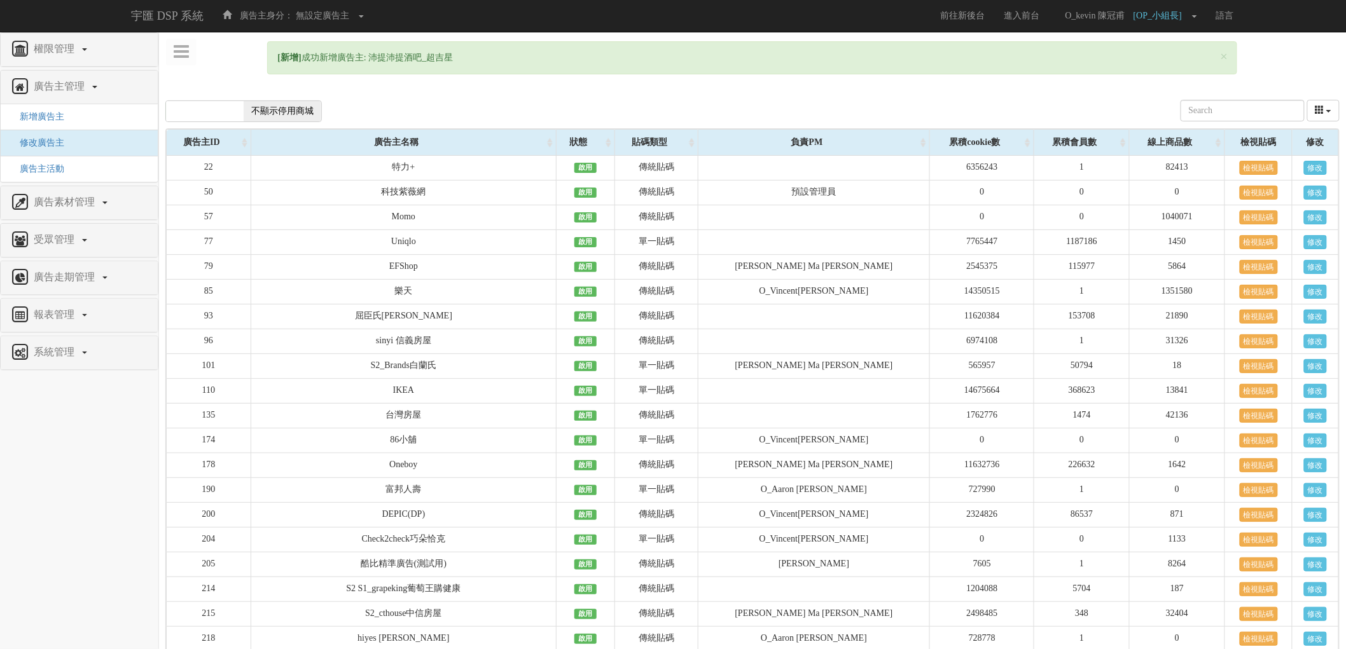
drag, startPoint x: 369, startPoint y: 59, endPoint x: 465, endPoint y: 53, distance: 96.8
click at [465, 53] on div "× [新增] 成功新增廣告主: 沛提沛提酒吧_超吉星" at bounding box center [752, 57] width 970 height 33
copy div "沛提沛提酒吧_超吉星"
